Goal: Task Accomplishment & Management: Complete application form

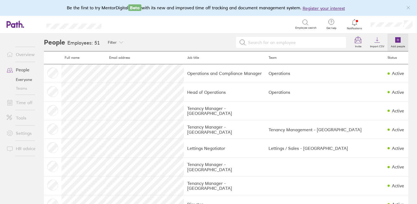
click at [394, 43] on label "Add people" at bounding box center [397, 45] width 21 height 5
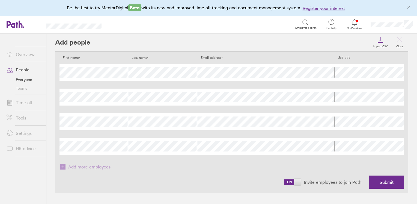
scroll to position [0, 2]
click at [380, 180] on span "Submit" at bounding box center [386, 181] width 14 height 5
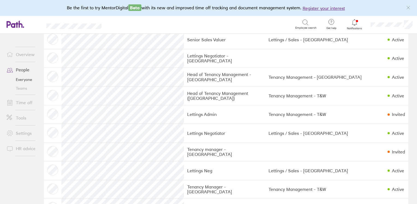
scroll to position [737, 0]
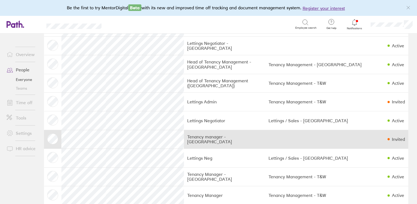
click at [379, 142] on td at bounding box center [324, 139] width 119 height 19
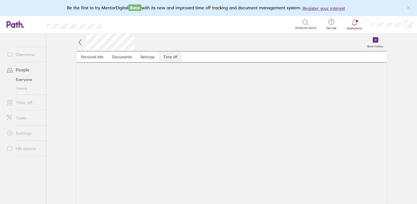
click at [169, 55] on link "Time off" at bounding box center [170, 56] width 23 height 11
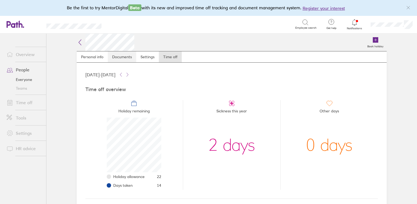
scroll to position [55, 55]
click at [87, 55] on link "Personal info" at bounding box center [92, 56] width 31 height 11
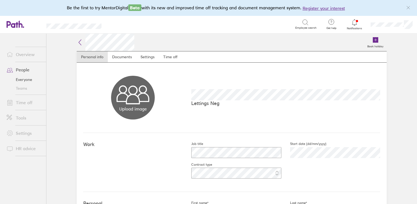
click at [73, 42] on div "Book holiday Personal info Documents Settings Time off Upload image Choose file…" at bounding box center [231, 119] width 327 height 170
click at [79, 42] on icon at bounding box center [80, 42] width 2 height 5
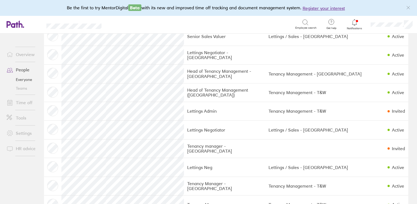
scroll to position [764, 0]
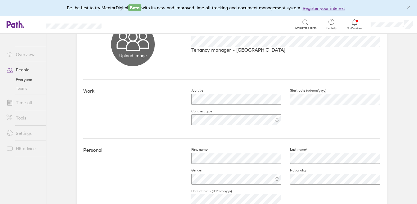
scroll to position [55, 0]
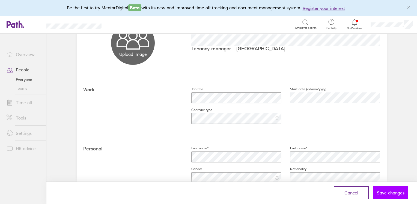
click at [388, 186] on button "Save changes" at bounding box center [390, 192] width 35 height 13
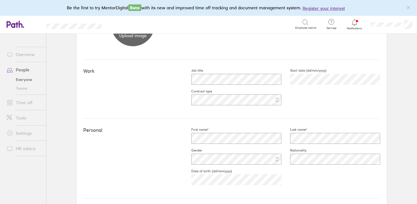
scroll to position [0, 0]
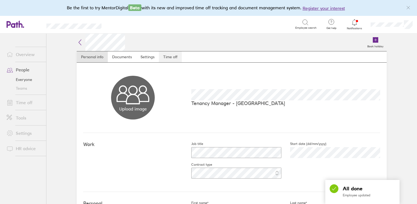
click at [171, 57] on link "Time off" at bounding box center [170, 56] width 23 height 11
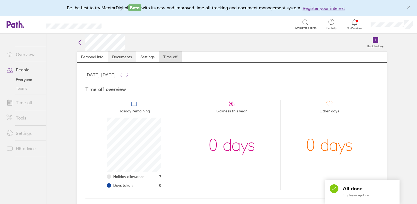
scroll to position [55, 55]
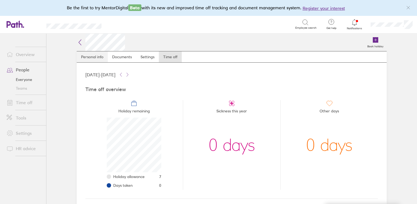
click at [87, 56] on link "Personal info" at bounding box center [92, 56] width 31 height 11
